Goal: Navigation & Orientation: Find specific page/section

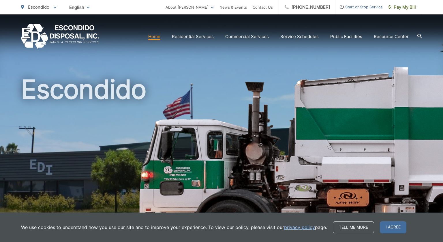
click at [282, 133] on h1 "Escondido" at bounding box center [221, 166] width 401 height 183
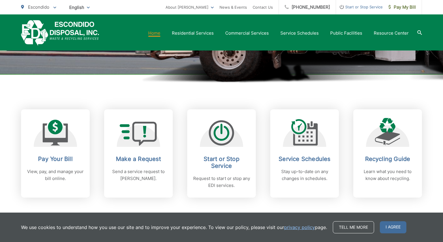
scroll to position [178, 0]
click at [397, 228] on span "I agree" at bounding box center [393, 227] width 27 height 12
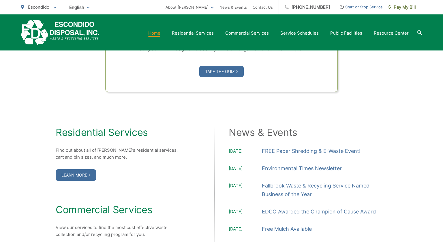
scroll to position [0, 0]
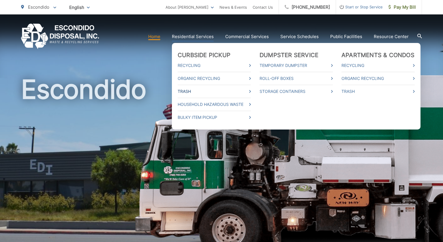
click at [189, 90] on link "Trash" at bounding box center [214, 91] width 73 height 7
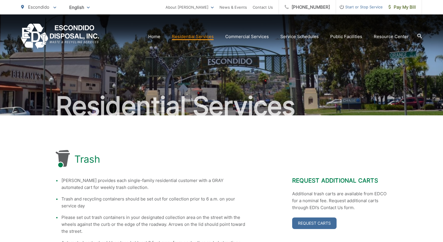
click at [89, 8] on div "English English Spanish Korean Arabic" at bounding box center [79, 7] width 29 height 10
click at [430, 8] on div "Escondido To change your zip code, enter it below and press change. Change Take…" at bounding box center [221, 7] width 443 height 14
click at [156, 36] on link "Home" at bounding box center [154, 36] width 12 height 7
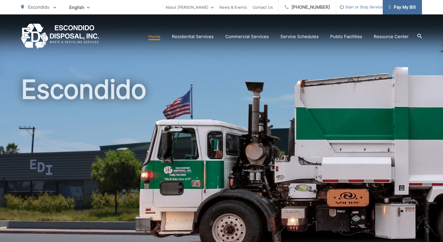
click at [402, 7] on span "Pay My Bill" at bounding box center [402, 7] width 27 height 7
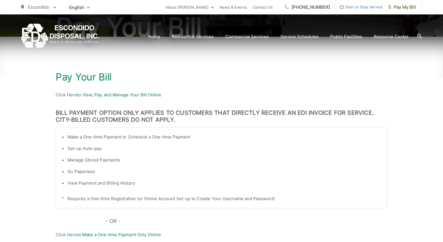
scroll to position [79, 0]
click at [73, 94] on link "Click Here" at bounding box center [66, 95] width 21 height 7
click at [156, 36] on link "Home" at bounding box center [154, 36] width 12 height 7
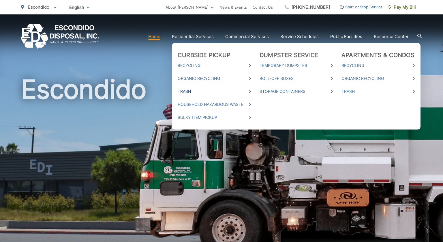
click at [210, 89] on link "Trash" at bounding box center [214, 91] width 73 height 7
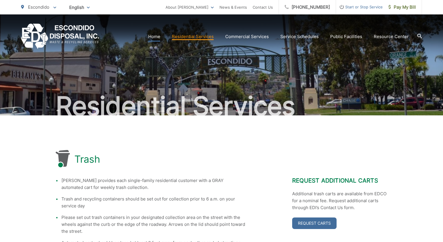
click at [160, 38] on link "Home" at bounding box center [154, 36] width 12 height 7
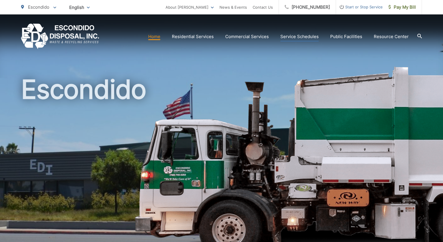
click at [309, 37] on link "Service Schedules" at bounding box center [300, 36] width 38 height 7
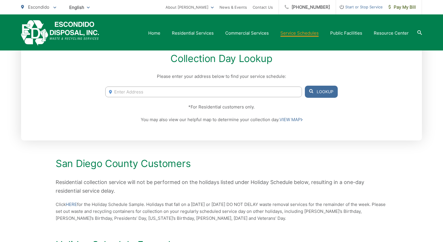
scroll to position [115, 0]
click at [285, 121] on link "VIEW MAP" at bounding box center [291, 119] width 23 height 7
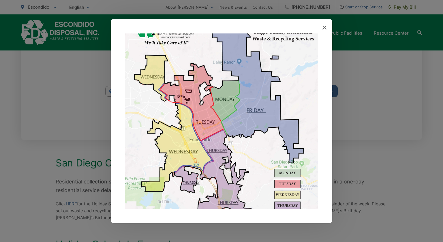
scroll to position [25, 0]
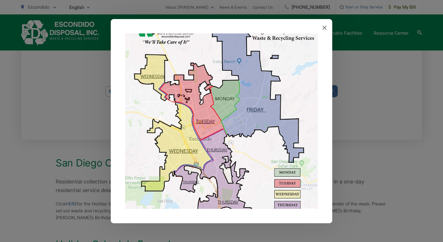
click at [325, 28] on icon at bounding box center [325, 28] width 4 height 4
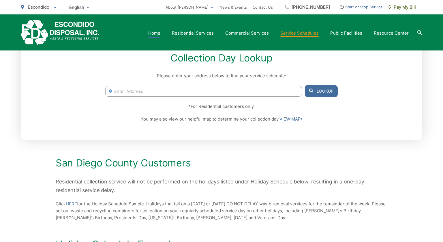
click at [159, 33] on link "Home" at bounding box center [154, 33] width 12 height 7
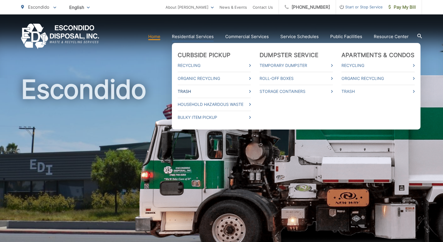
click at [192, 91] on link "Trash" at bounding box center [214, 91] width 73 height 7
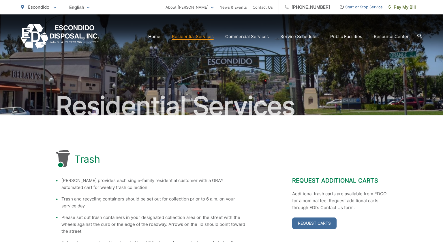
scroll to position [1, 0]
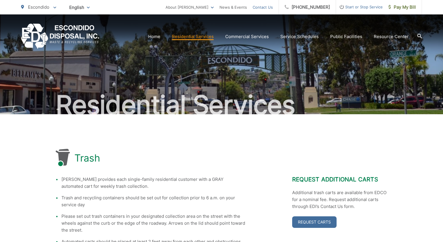
click at [269, 8] on link "Contact Us" at bounding box center [263, 7] width 20 height 7
